Goal: Information Seeking & Learning: Learn about a topic

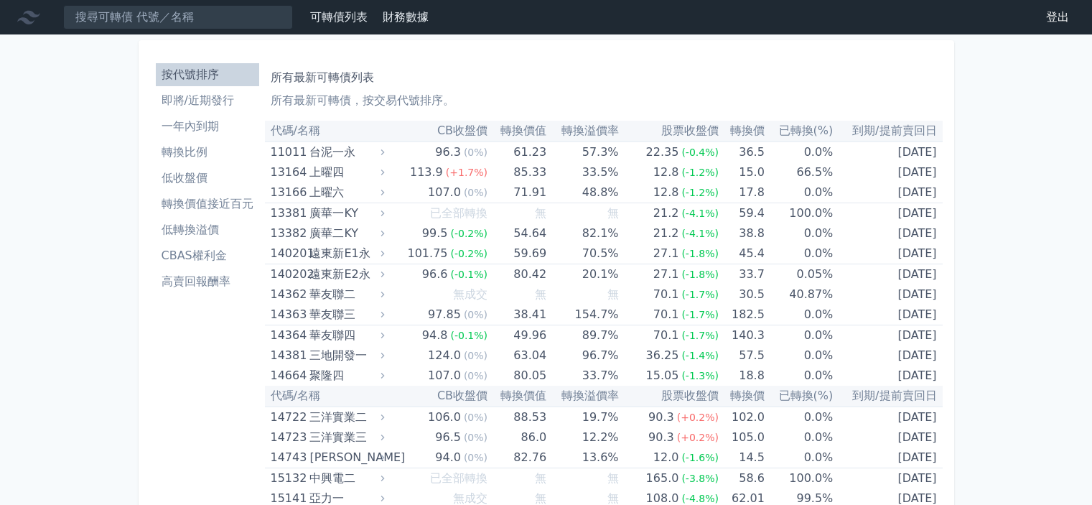
click at [197, 122] on li "一年內到期" at bounding box center [207, 126] width 103 height 17
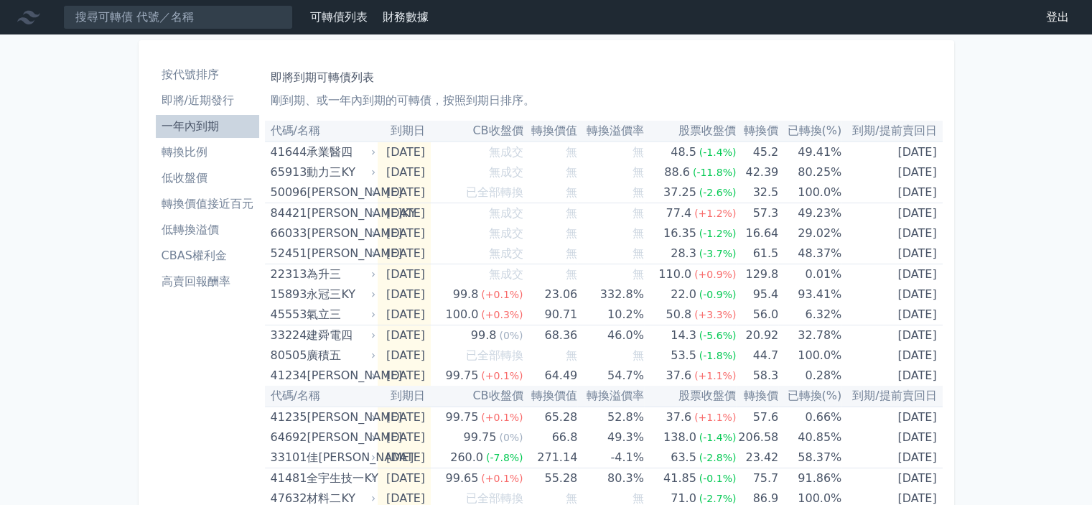
click at [207, 126] on li "一年內到期" at bounding box center [207, 126] width 103 height 17
click at [201, 75] on li "按代號排序" at bounding box center [207, 74] width 103 height 17
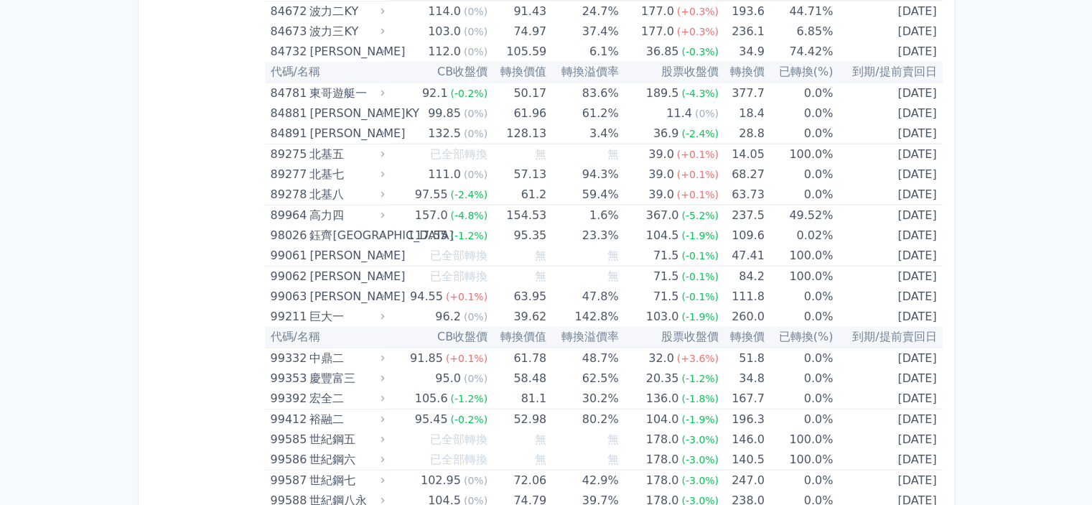
scroll to position [8539, 0]
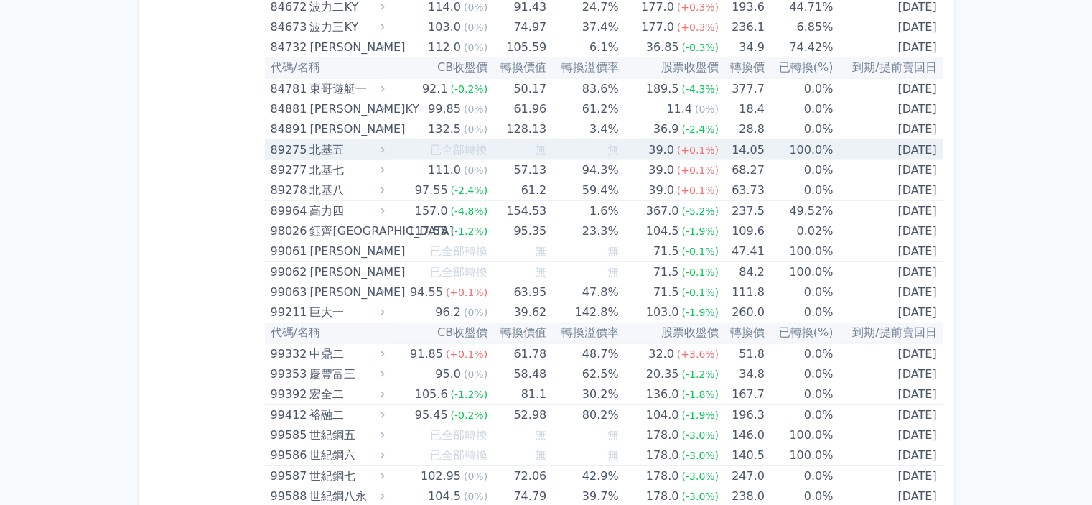
click at [329, 140] on div "北基五" at bounding box center [345, 150] width 72 height 20
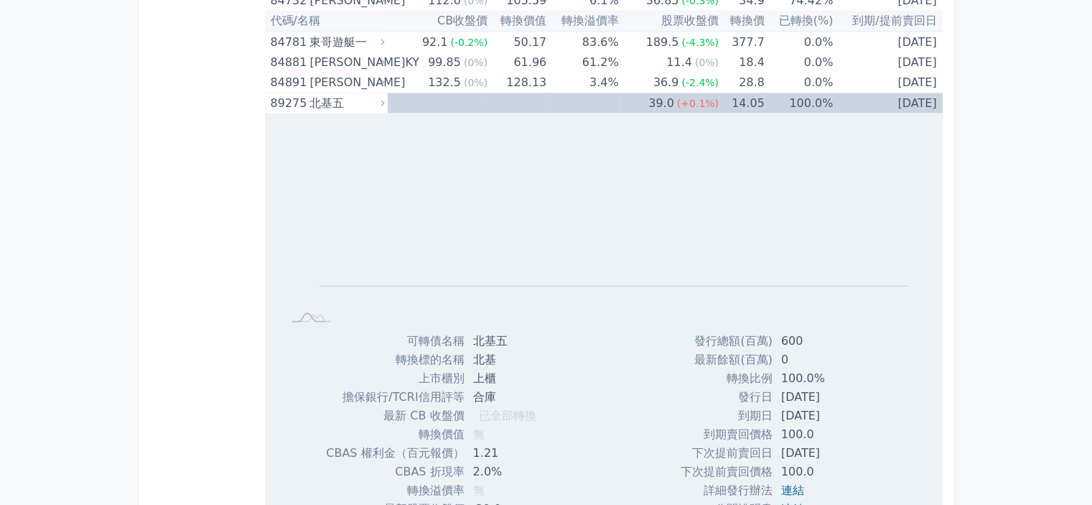
scroll to position [8611, 0]
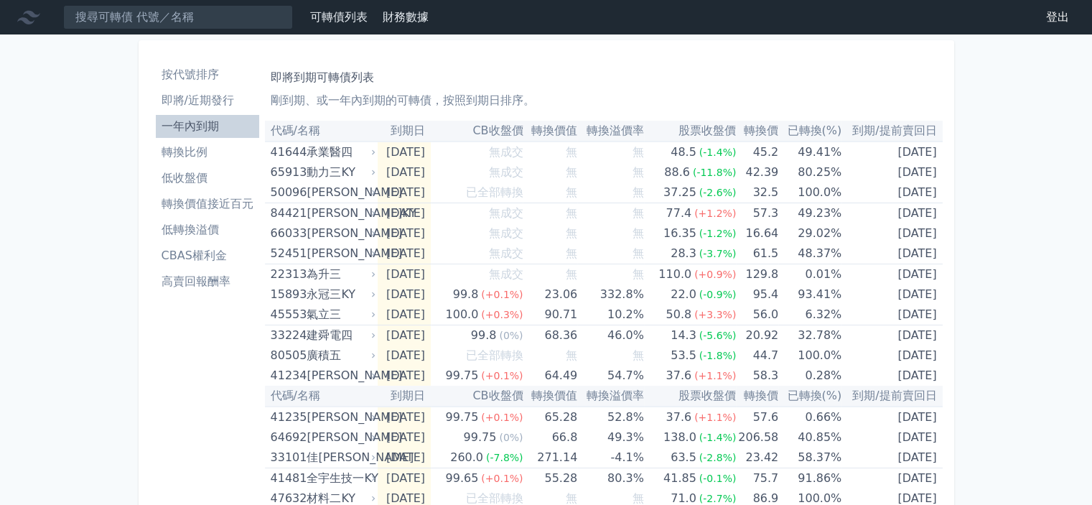
click at [198, 76] on li "按代號排序" at bounding box center [207, 74] width 103 height 17
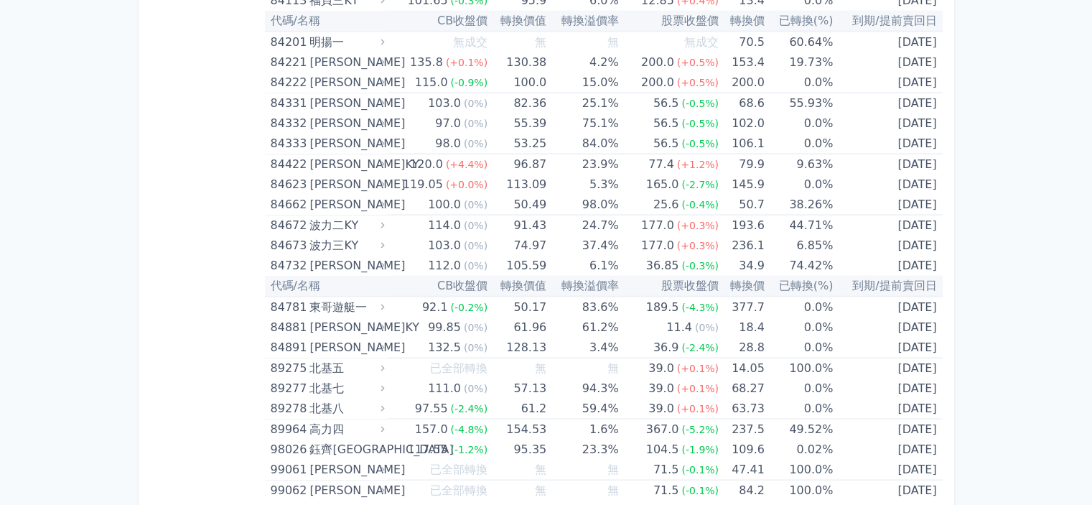
scroll to position [8347, 0]
